Goal: Task Accomplishment & Management: Complete application form

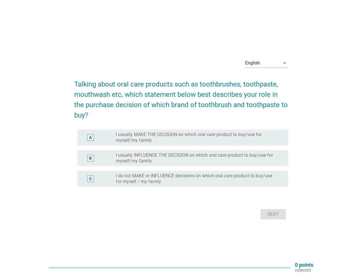
click at [181, 138] on label "I usually MAKE THE DECISION on which oral care product to buy/use for myself/my…" at bounding box center [197, 137] width 163 height 11
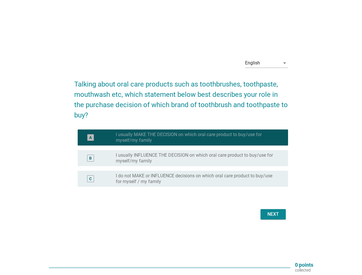
click at [267, 63] on div "English" at bounding box center [262, 63] width 35 height 9
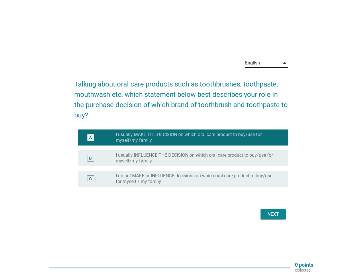
click at [181, 162] on label "I usually INFLUENCE THE DECISION on which oral care product to buy/use for myse…" at bounding box center [197, 158] width 163 height 11
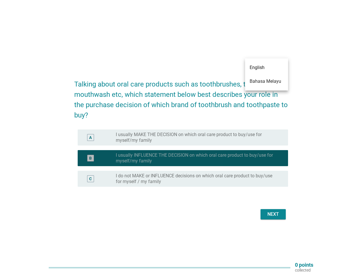
click at [181, 158] on label "I usually INFLUENCE THE DECISION on which oral care product to buy/use for myse…" at bounding box center [197, 158] width 163 height 11
click at [183, 138] on label "I usually MAKE THE DECISION on which oral care product to buy/use for myself/my…" at bounding box center [197, 137] width 163 height 11
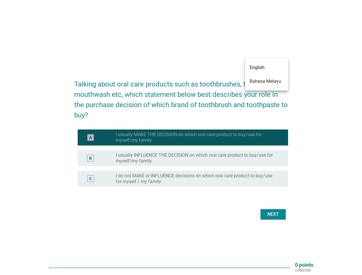
click at [197, 138] on label "I usually MAKE THE DECISION on which oral care product to buy/use for myself/my…" at bounding box center [197, 137] width 163 height 11
click at [183, 158] on label "I usually INFLUENCE THE DECISION on which oral care product to buy/use for myse…" at bounding box center [197, 158] width 163 height 11
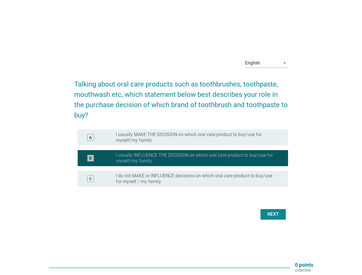
click at [197, 158] on label "I usually INFLUENCE THE DECISION on which oral care product to buy/use for myse…" at bounding box center [197, 158] width 163 height 11
click at [183, 179] on label "I do not MAKE or INFLUENCE decisions on which oral care product to buy/use for …" at bounding box center [197, 178] width 163 height 11
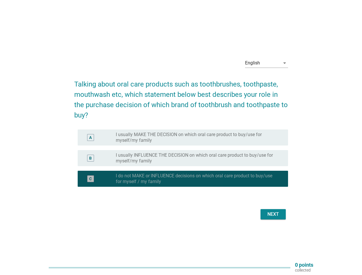
click at [197, 179] on label "I do not MAKE or INFLUENCE decisions on which oral care product to buy/use for …" at bounding box center [197, 178] width 163 height 11
